Goal: Task Accomplishment & Management: Manage account settings

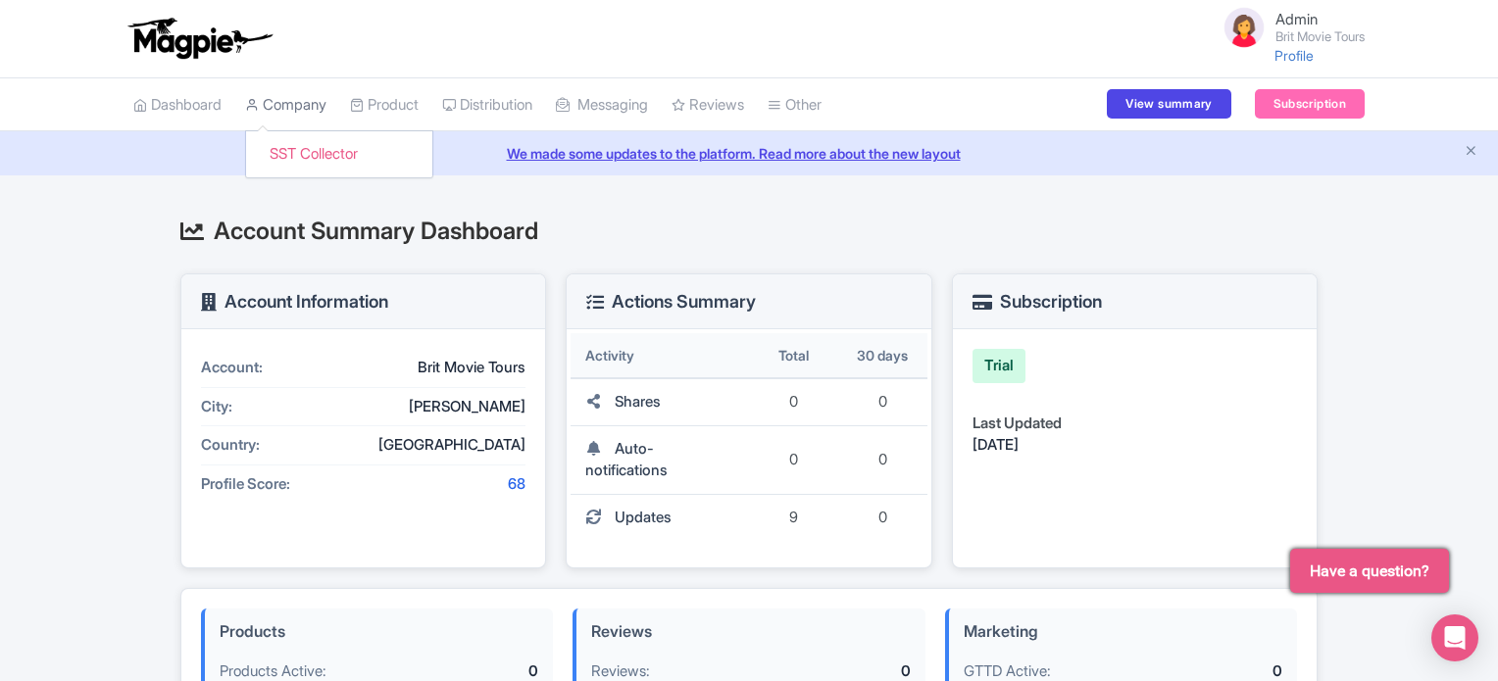
click at [289, 109] on link "Company" at bounding box center [285, 105] width 81 height 54
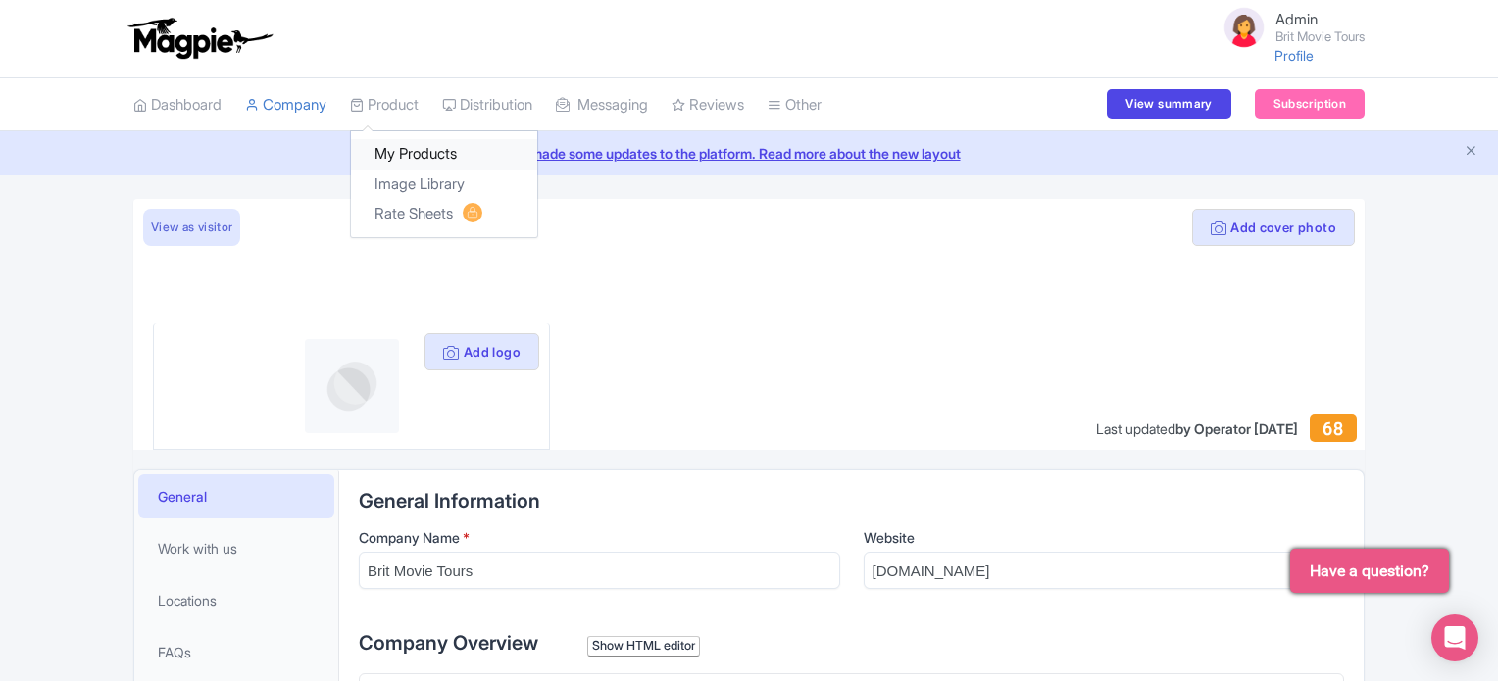
click at [414, 145] on link "My Products" at bounding box center [444, 154] width 186 height 30
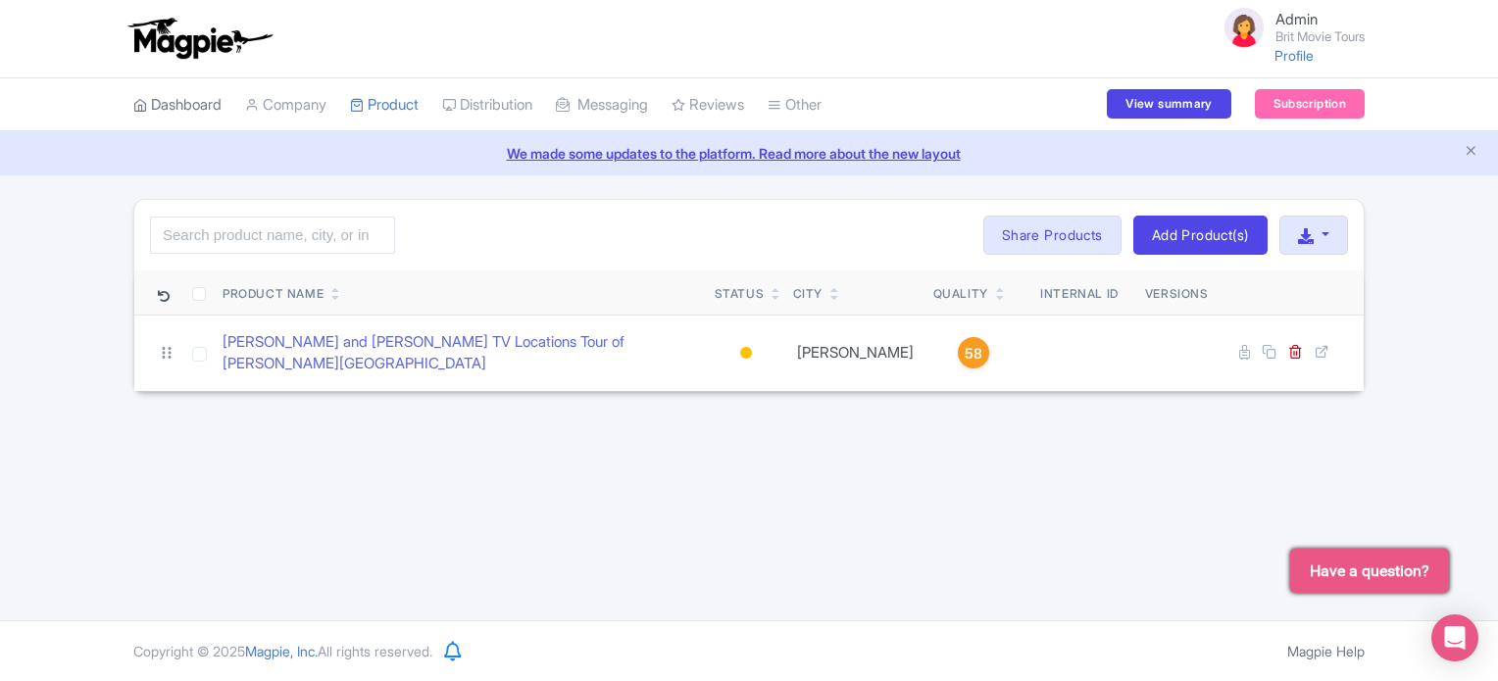
click at [167, 101] on link "Dashboard" at bounding box center [177, 105] width 88 height 54
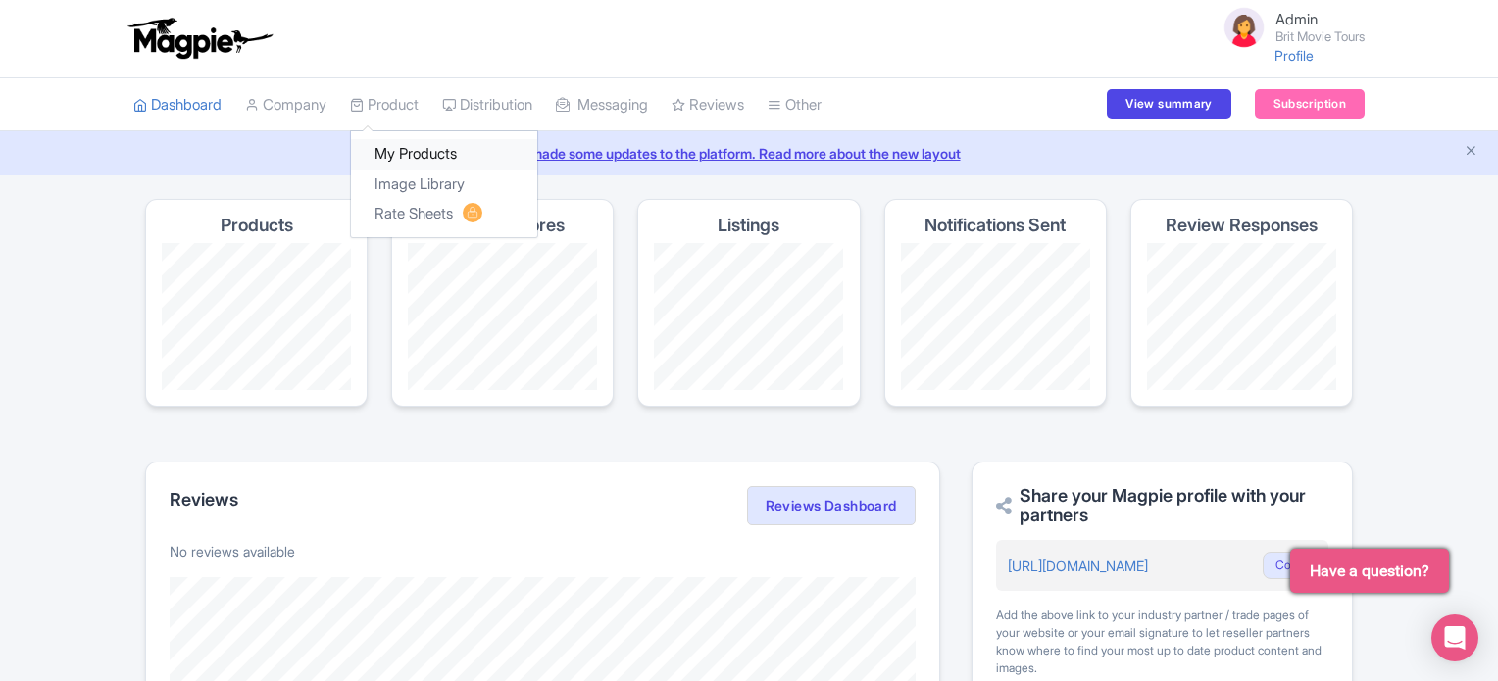
click at [410, 144] on link "My Products" at bounding box center [444, 154] width 186 height 30
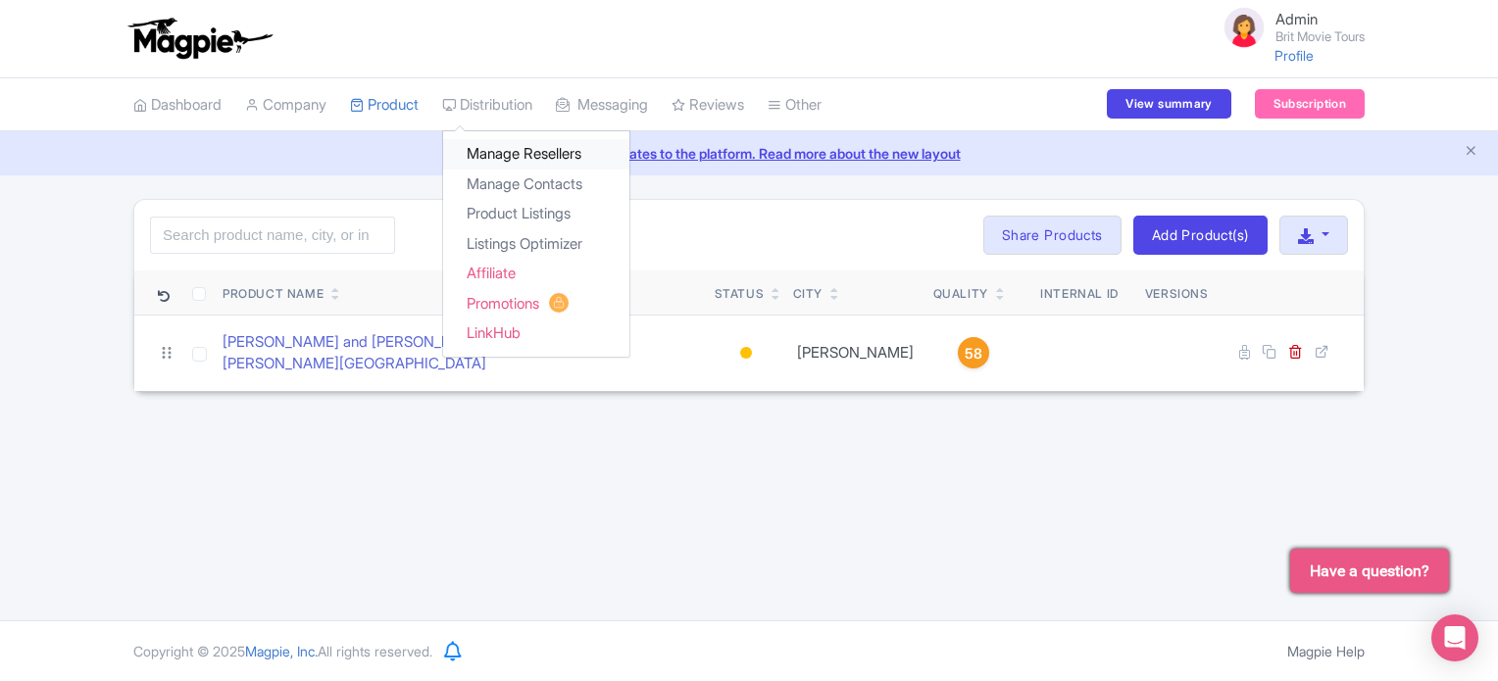
click at [504, 148] on link "Manage Resellers" at bounding box center [536, 154] width 186 height 30
